Goal: Task Accomplishment & Management: Manage account settings

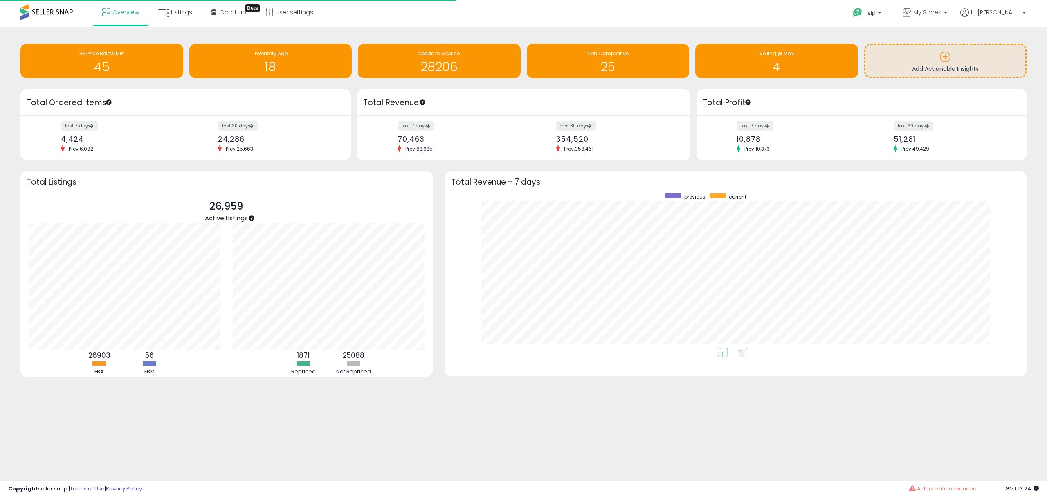
scroll to position [154, 565]
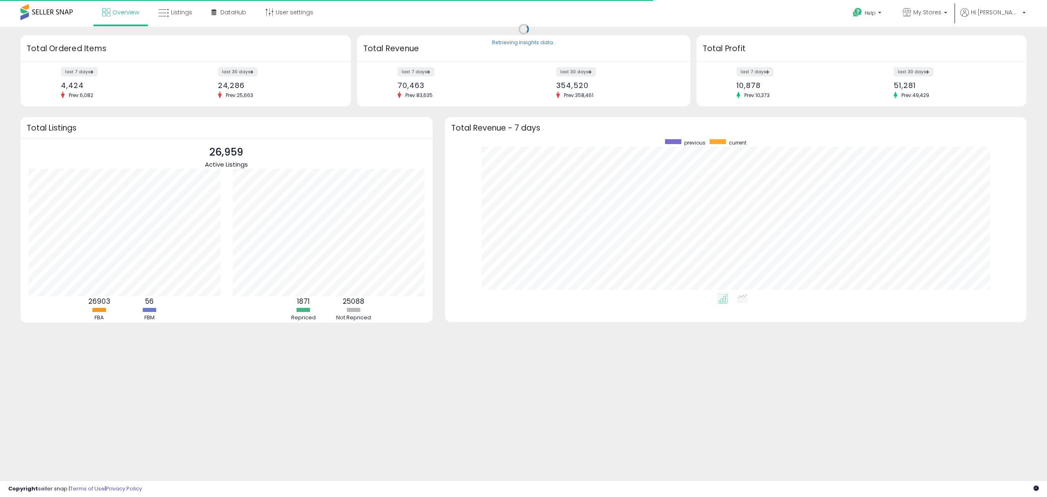
scroll to position [154, 565]
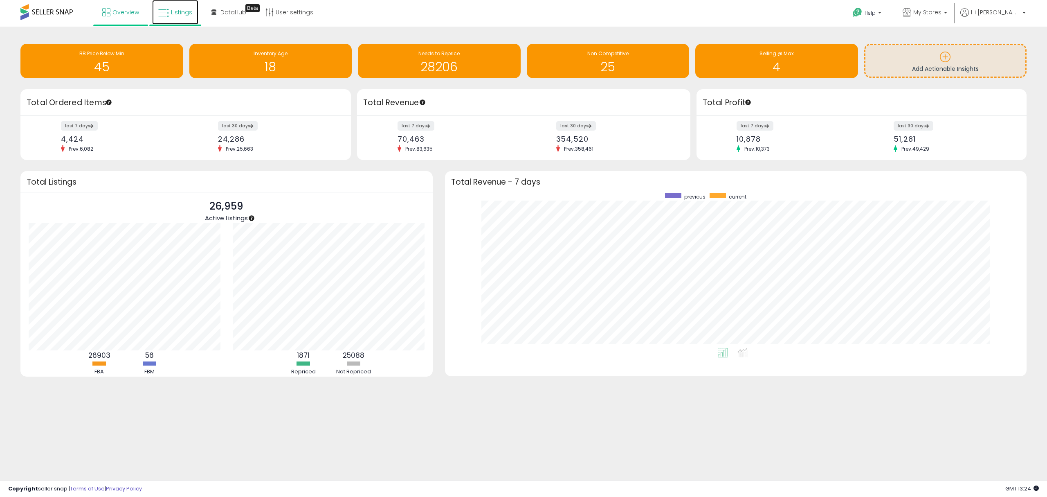
click at [174, 12] on span "Listings" at bounding box center [181, 12] width 21 height 8
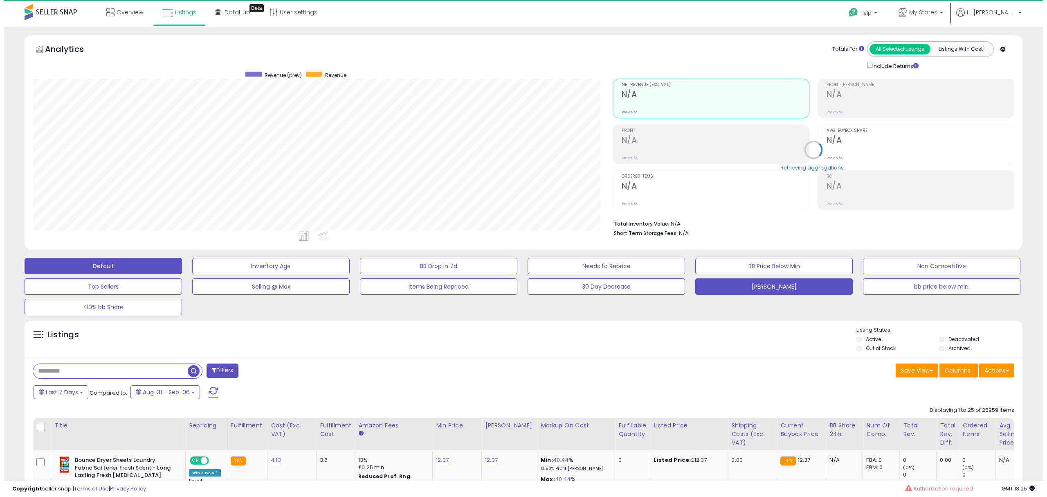
scroll to position [167, 580]
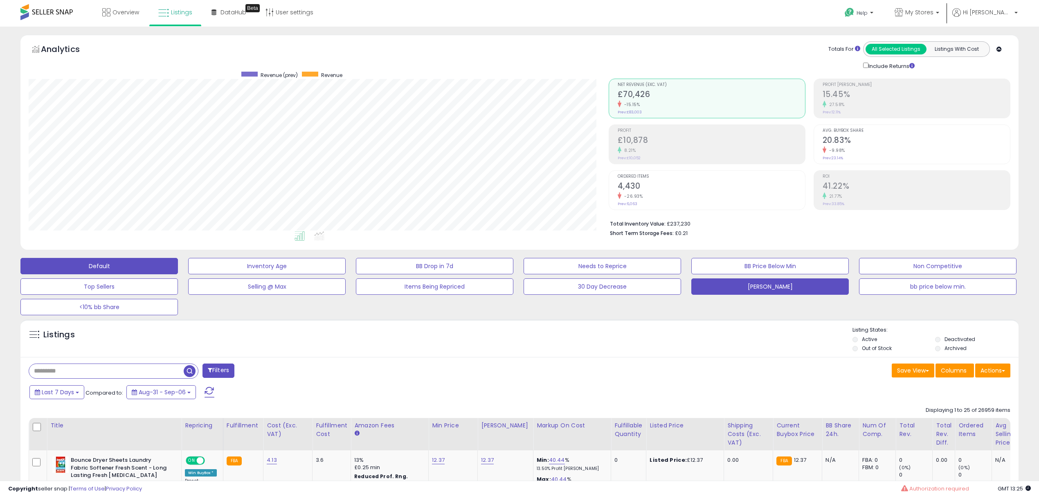
click at [761, 291] on button "[PERSON_NAME]" at bounding box center [769, 286] width 157 height 16
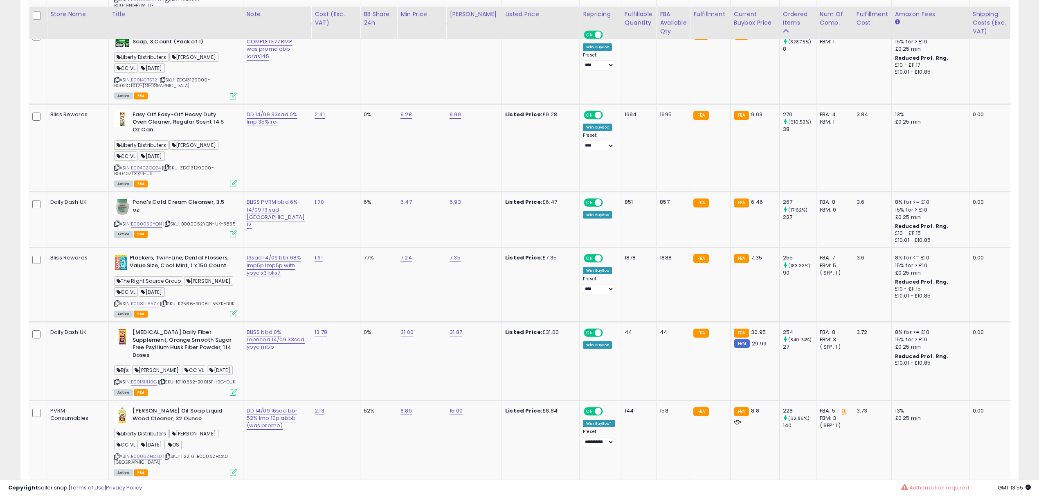
scroll to position [2083, 0]
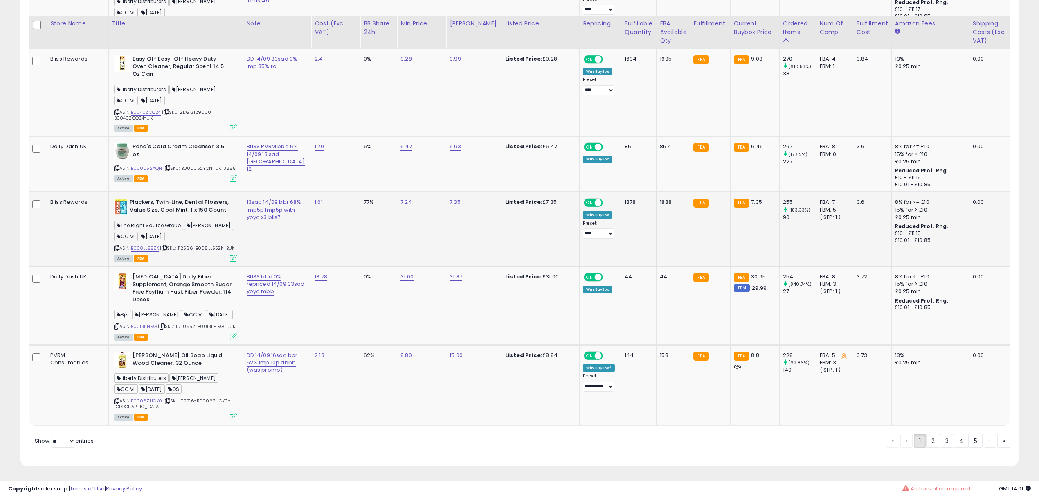
click at [690, 237] on td "FBA" at bounding box center [710, 229] width 40 height 74
drag, startPoint x: 665, startPoint y: 237, endPoint x: 673, endPoint y: 237, distance: 8.2
click at [690, 237] on td "FBA" at bounding box center [710, 229] width 40 height 74
click at [693, 259] on td "FBA" at bounding box center [710, 229] width 40 height 74
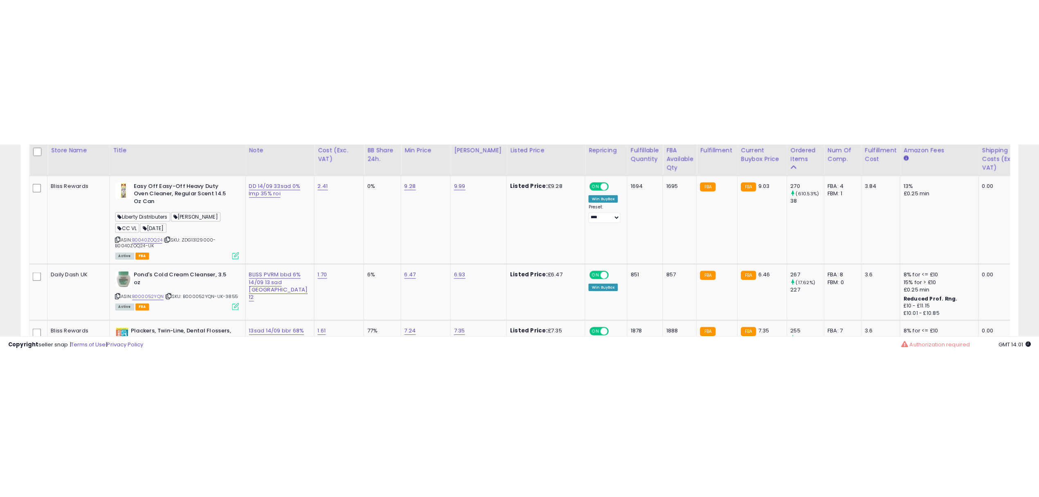
scroll to position [167, 580]
